Goal: Find specific page/section: Find specific page/section

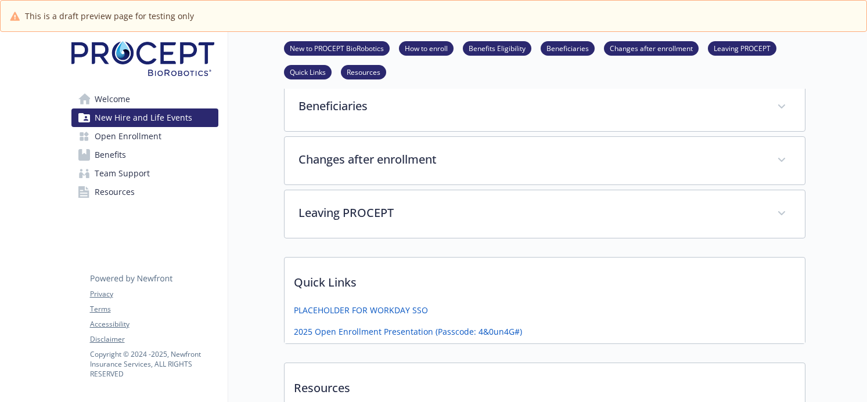
scroll to position [372, 0]
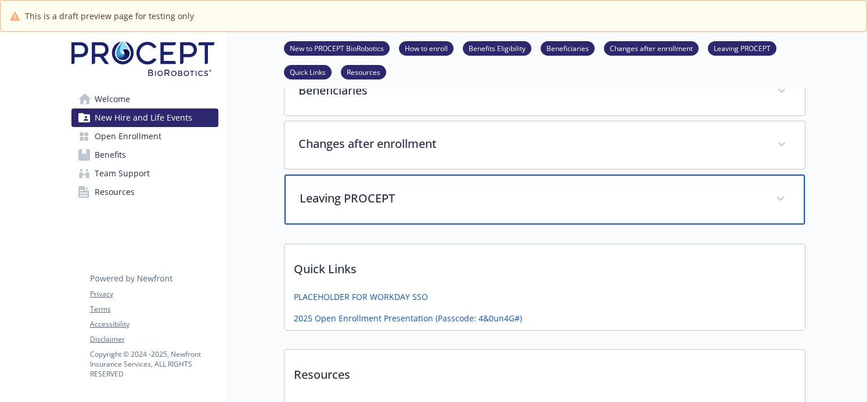
click at [393, 203] on p "Leaving PROCEPT" at bounding box center [531, 198] width 462 height 17
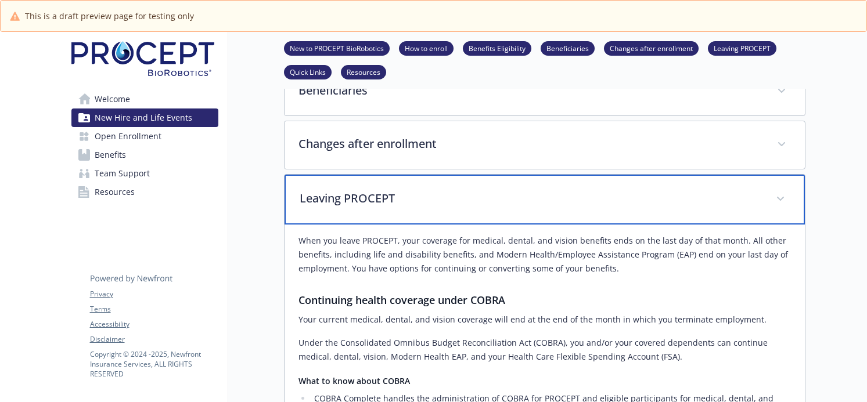
click at [393, 203] on p "Leaving PROCEPT" at bounding box center [531, 198] width 462 height 17
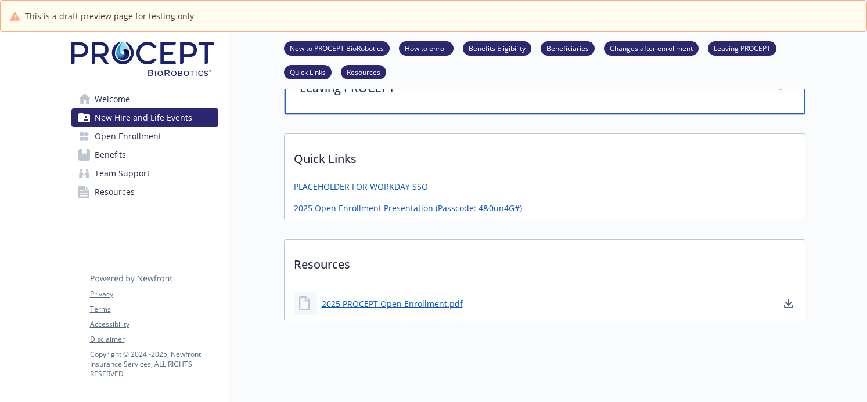
scroll to position [485, 0]
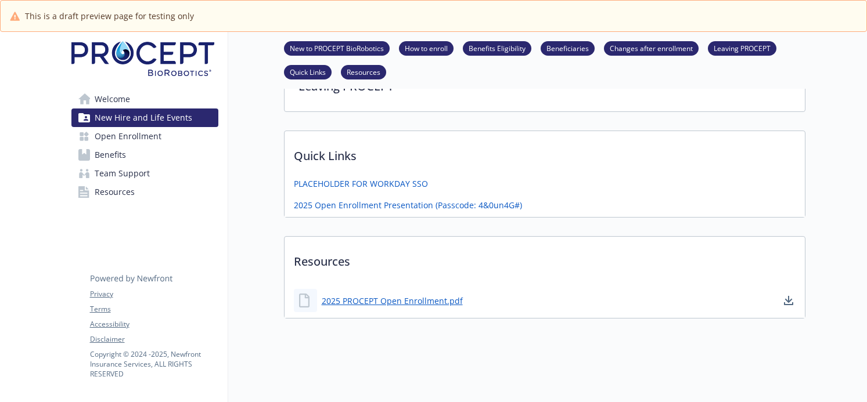
click at [169, 142] on link "Open Enrollment" at bounding box center [144, 136] width 147 height 19
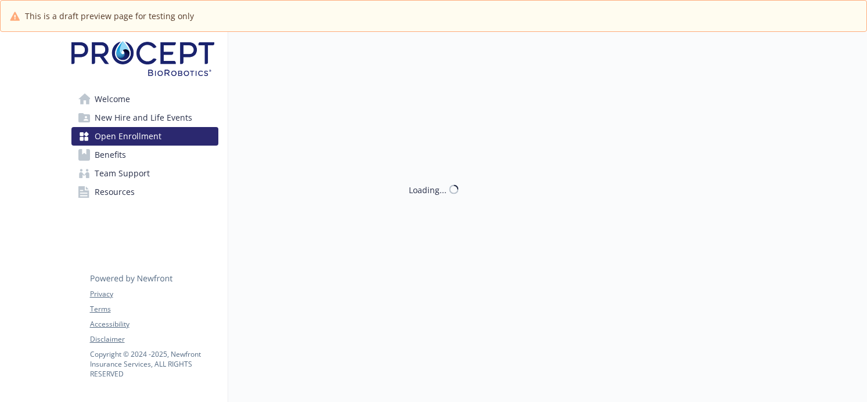
scroll to position [483, 0]
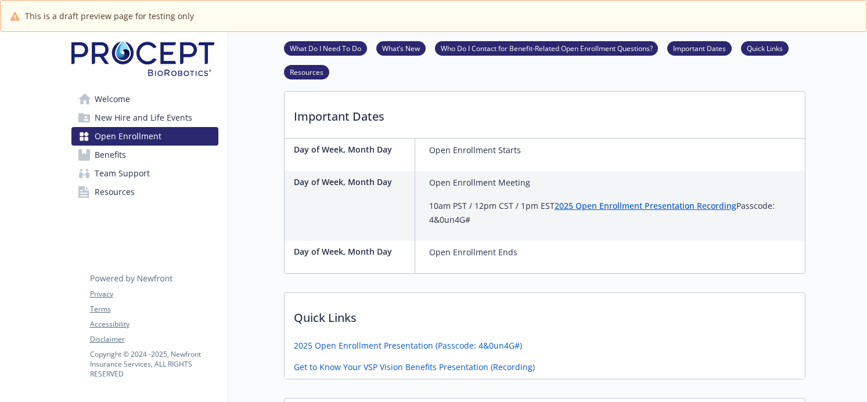
click at [146, 160] on link "Benefits" at bounding box center [144, 155] width 147 height 19
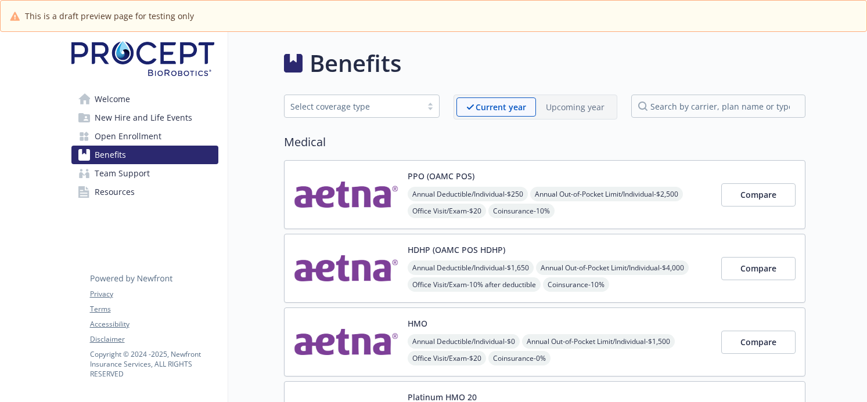
click at [146, 182] on span "Team Support" at bounding box center [122, 173] width 55 height 19
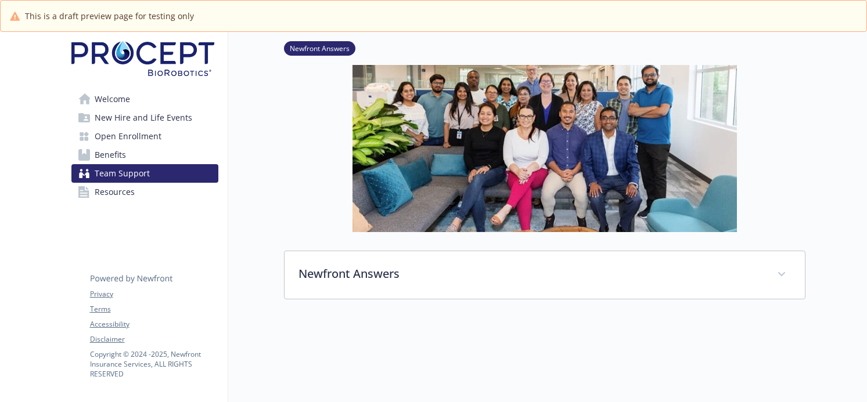
scroll to position [210, 0]
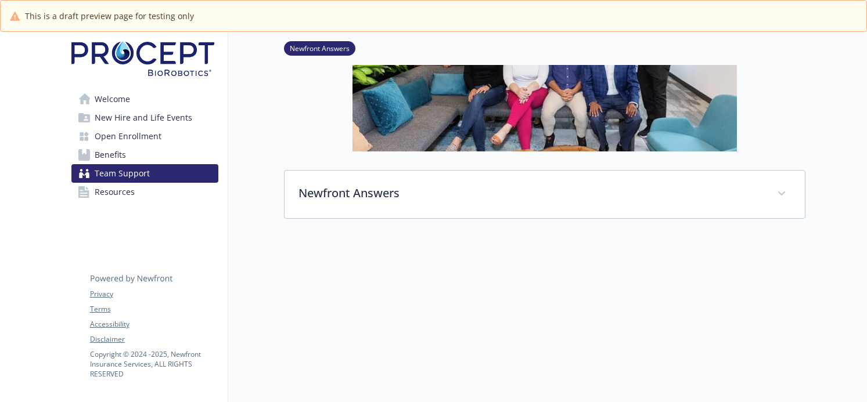
drag, startPoint x: 112, startPoint y: 192, endPoint x: 110, endPoint y: 206, distance: 14.7
click at [112, 192] on span "Resources" at bounding box center [115, 192] width 40 height 19
